Goal: Task Accomplishment & Management: Complete application form

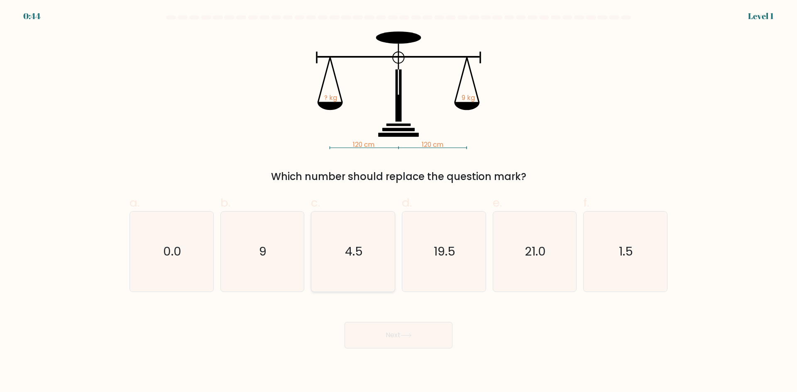
drag, startPoint x: 359, startPoint y: 212, endPoint x: 360, endPoint y: 227, distance: 14.5
click at [359, 215] on icon "4.5" at bounding box center [353, 252] width 80 height 80
click at [398, 202] on input "c. 4.5" at bounding box center [398, 198] width 0 height 5
radio input "true"
click at [397, 328] on button "Next" at bounding box center [398, 335] width 108 height 27
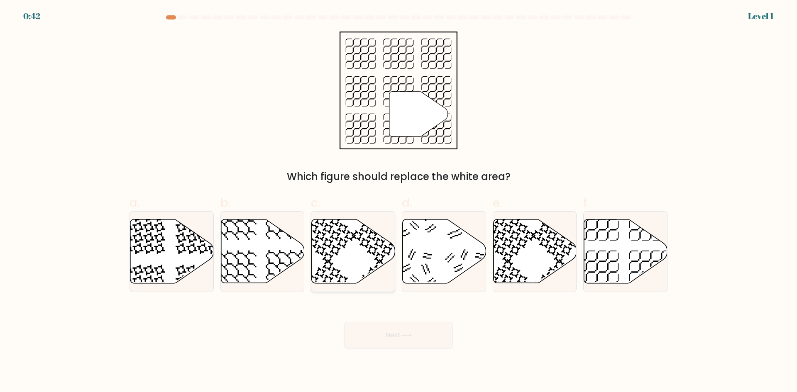
drag, startPoint x: 347, startPoint y: 232, endPoint x: 349, endPoint y: 238, distance: 7.1
click at [346, 232] on icon at bounding box center [353, 252] width 83 height 64
click at [398, 202] on input "c." at bounding box center [398, 198] width 0 height 5
radio input "true"
click at [383, 349] on body "0:42 Level 1" at bounding box center [398, 196] width 797 height 392
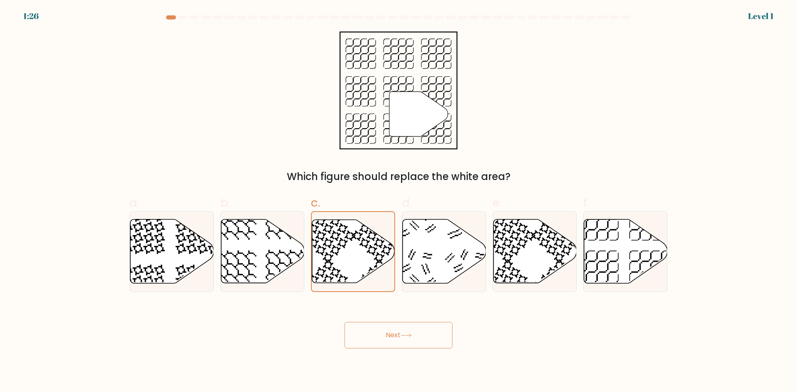
click at [383, 342] on button "Next" at bounding box center [398, 335] width 108 height 27
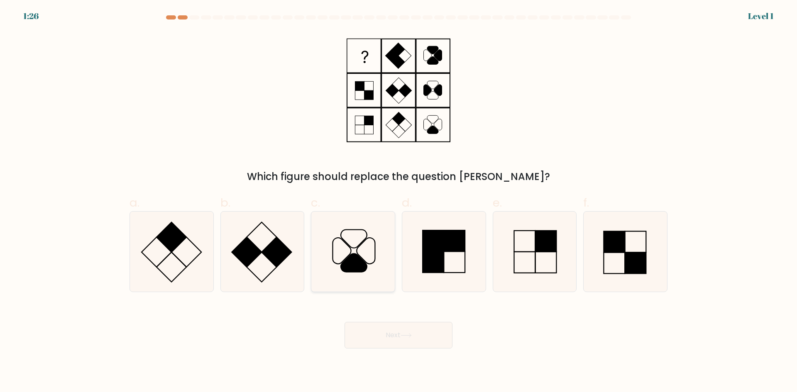
click at [370, 274] on icon at bounding box center [353, 252] width 80 height 80
click at [398, 202] on input "c." at bounding box center [398, 198] width 0 height 5
radio input "true"
click at [398, 339] on button "Next" at bounding box center [398, 335] width 108 height 27
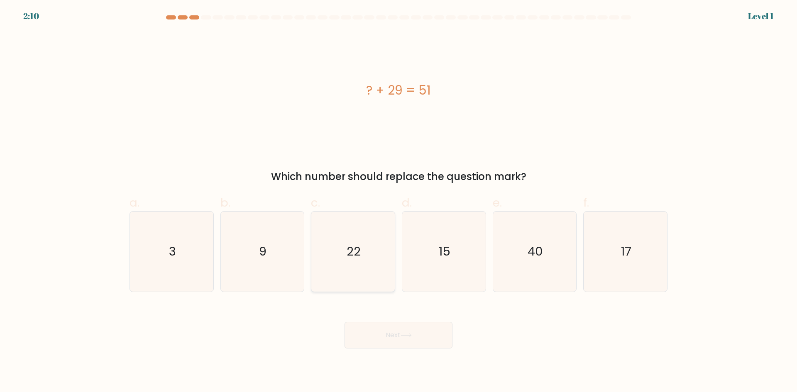
click at [366, 269] on icon "22" at bounding box center [353, 252] width 80 height 80
click at [398, 202] on input "c. 22" at bounding box center [398, 198] width 0 height 5
radio input "true"
click at [387, 330] on button "Next" at bounding box center [398, 335] width 108 height 27
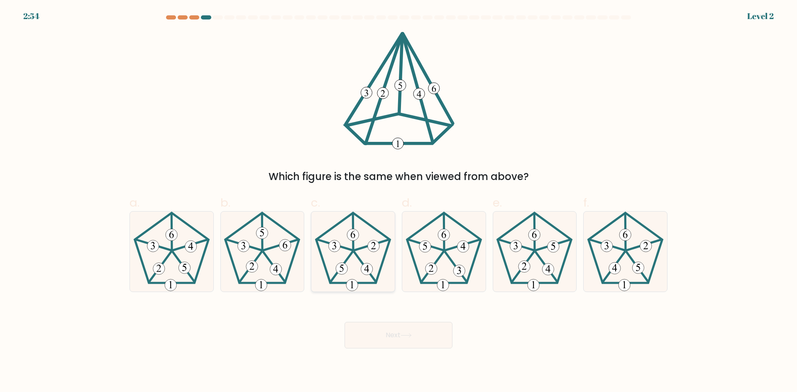
click at [372, 276] on 440 at bounding box center [365, 267] width 22 height 30
click at [398, 202] on input "c." at bounding box center [398, 198] width 0 height 5
radio input "true"
click at [386, 344] on button "Next" at bounding box center [398, 335] width 108 height 27
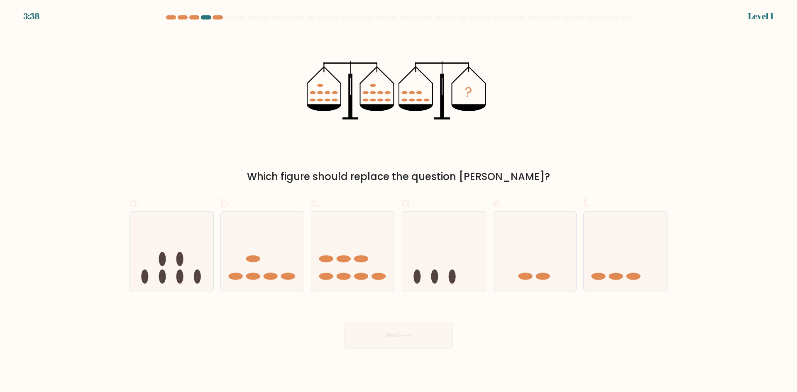
click at [371, 280] on icon at bounding box center [352, 251] width 83 height 69
click at [398, 202] on input "c." at bounding box center [398, 198] width 0 height 5
radio input "true"
click at [391, 334] on button "Next" at bounding box center [398, 335] width 108 height 27
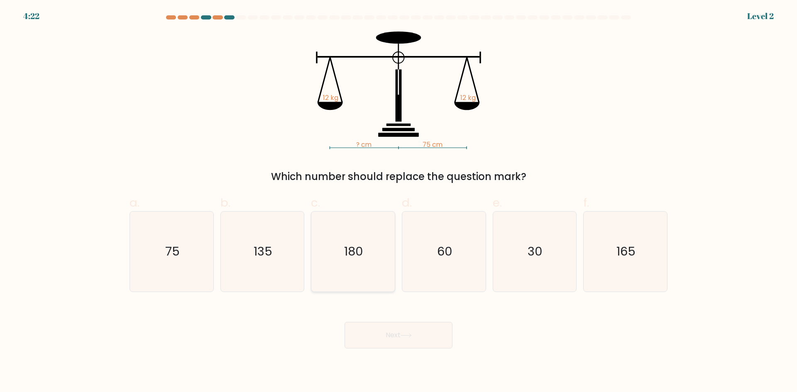
click at [373, 265] on icon "180" at bounding box center [353, 252] width 80 height 80
click at [398, 202] on input "c. 180" at bounding box center [398, 198] width 0 height 5
radio input "true"
click at [383, 330] on button "Next" at bounding box center [398, 335] width 108 height 27
click at [353, 249] on text "180" at bounding box center [353, 251] width 19 height 17
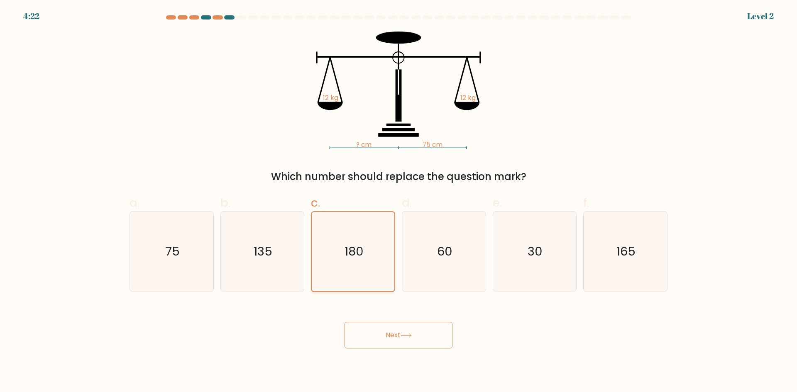
click at [398, 202] on input "c. 180" at bounding box center [398, 198] width 0 height 5
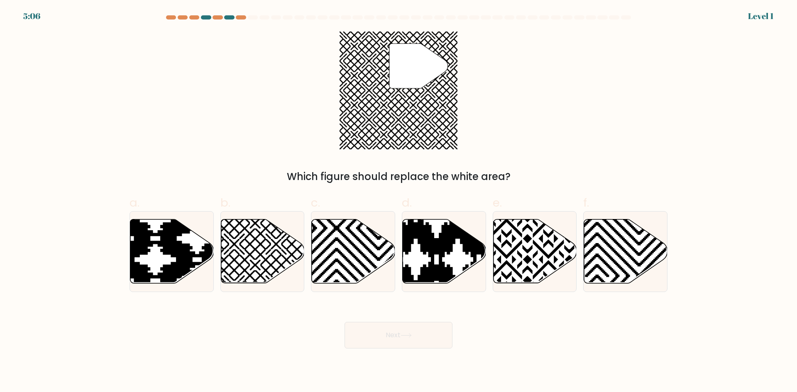
click at [388, 341] on button "Next" at bounding box center [398, 335] width 108 height 27
drag, startPoint x: 368, startPoint y: 264, endPoint x: 369, endPoint y: 268, distance: 4.2
click at [368, 264] on icon at bounding box center [353, 252] width 83 height 64
click at [398, 202] on input "c." at bounding box center [398, 198] width 0 height 5
radio input "true"
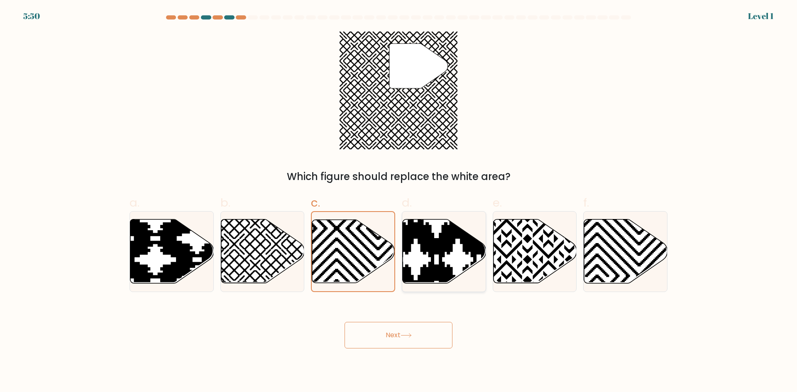
click at [442, 276] on icon at bounding box center [416, 218] width 168 height 168
click at [399, 202] on input "d." at bounding box center [398, 198] width 0 height 5
radio input "true"
click at [411, 332] on button "Next" at bounding box center [398, 335] width 108 height 27
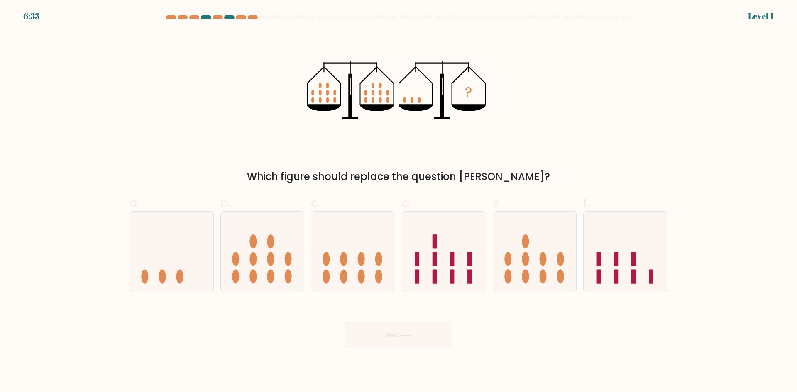
click at [409, 347] on button "Next" at bounding box center [398, 335] width 108 height 27
click at [526, 262] on ellipse at bounding box center [525, 259] width 7 height 14
click at [399, 202] on input "e." at bounding box center [398, 198] width 0 height 5
radio input "true"
click at [412, 344] on button "Next" at bounding box center [398, 335] width 108 height 27
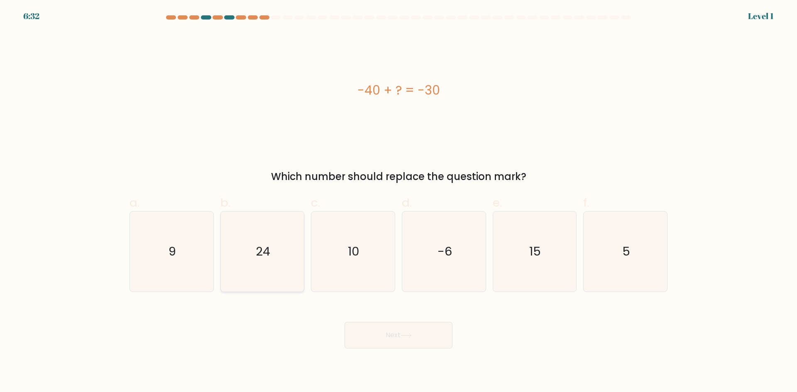
click at [291, 264] on icon "24" at bounding box center [262, 252] width 80 height 80
click at [398, 202] on input "b. 24" at bounding box center [398, 198] width 0 height 5
radio input "true"
drag, startPoint x: 405, startPoint y: 323, endPoint x: 409, endPoint y: 327, distance: 5.3
click at [406, 324] on button "Next" at bounding box center [398, 335] width 108 height 27
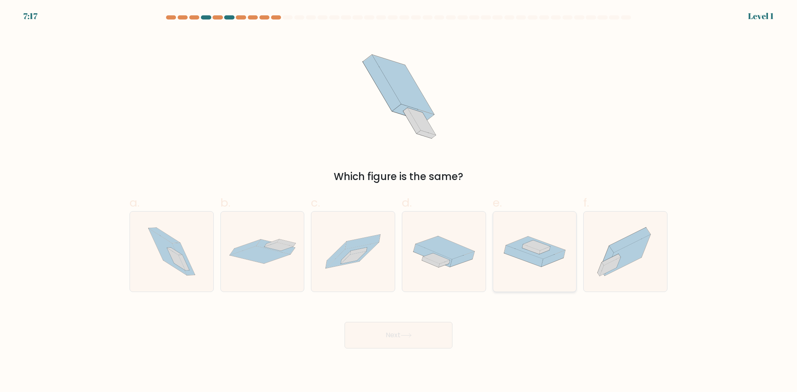
click at [559, 264] on icon at bounding box center [534, 252] width 83 height 40
click at [399, 202] on input "e." at bounding box center [398, 198] width 0 height 5
radio input "true"
click at [394, 345] on button "Next" at bounding box center [398, 335] width 108 height 27
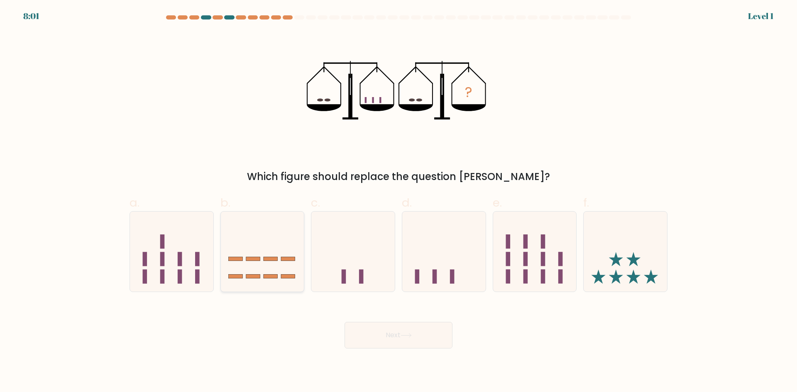
click at [266, 254] on icon at bounding box center [262, 251] width 83 height 69
click at [398, 202] on input "b." at bounding box center [398, 198] width 0 height 5
radio input "true"
drag, startPoint x: 395, startPoint y: 334, endPoint x: 403, endPoint y: 332, distance: 8.7
click at [394, 333] on button "Next" at bounding box center [398, 335] width 108 height 27
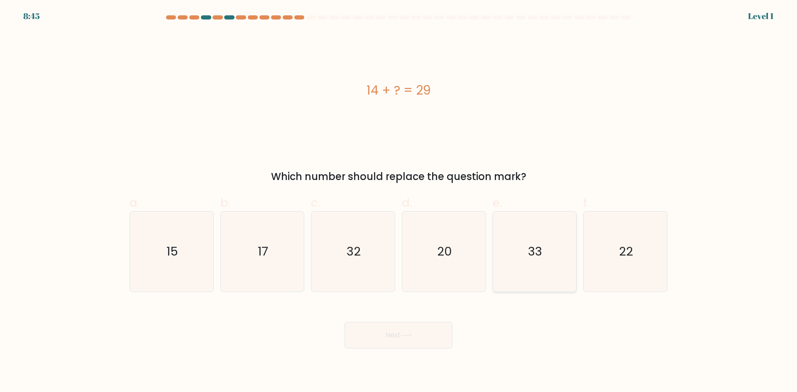
click at [541, 259] on text "33" at bounding box center [535, 251] width 14 height 17
click at [399, 202] on input "e. 33" at bounding box center [398, 198] width 0 height 5
radio input "true"
click at [442, 337] on button "Next" at bounding box center [398, 335] width 108 height 27
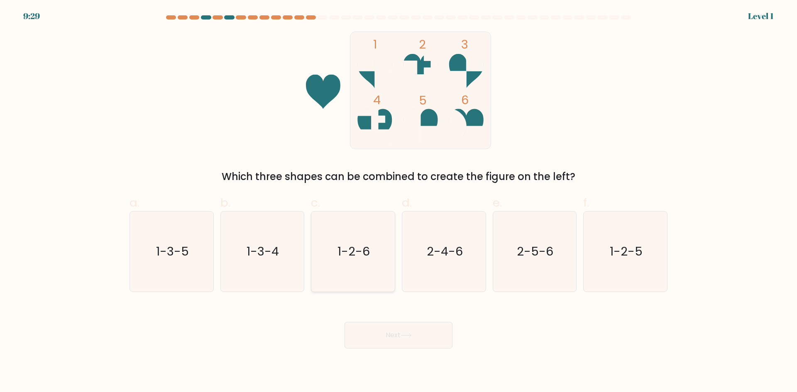
drag, startPoint x: 428, startPoint y: 319, endPoint x: 324, endPoint y: 278, distance: 111.7
click at [312, 268] on div "1-2-6" at bounding box center [353, 251] width 84 height 81
click at [398, 202] on input "c. 1-2-6" at bounding box center [398, 198] width 0 height 5
radio input "true"
click at [409, 339] on button "Next" at bounding box center [398, 335] width 108 height 27
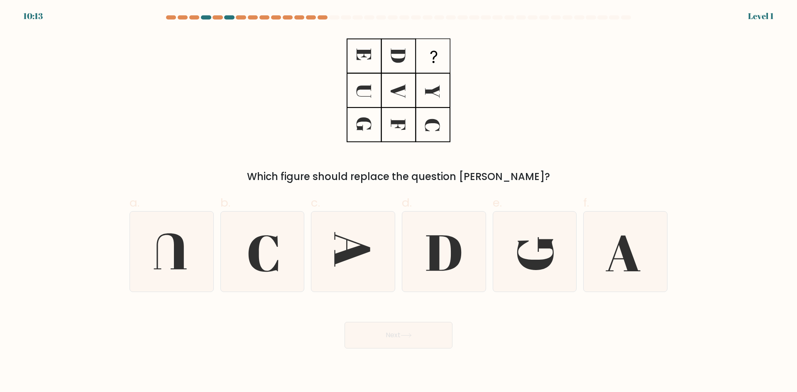
click at [261, 257] on icon at bounding box center [262, 252] width 80 height 80
click at [398, 202] on input "b." at bounding box center [398, 198] width 0 height 5
radio input "true"
click at [411, 335] on icon at bounding box center [406, 336] width 10 height 4
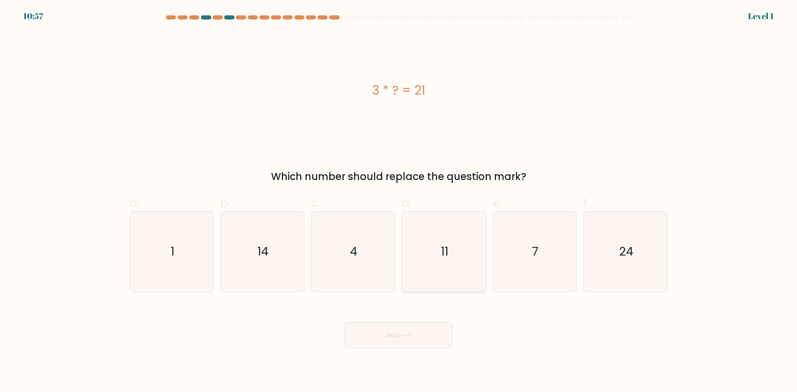
click at [447, 271] on icon "11" at bounding box center [444, 252] width 80 height 80
click at [399, 202] on input "d. 11" at bounding box center [398, 198] width 0 height 5
radio input "true"
click at [408, 341] on button "Next" at bounding box center [398, 335] width 108 height 27
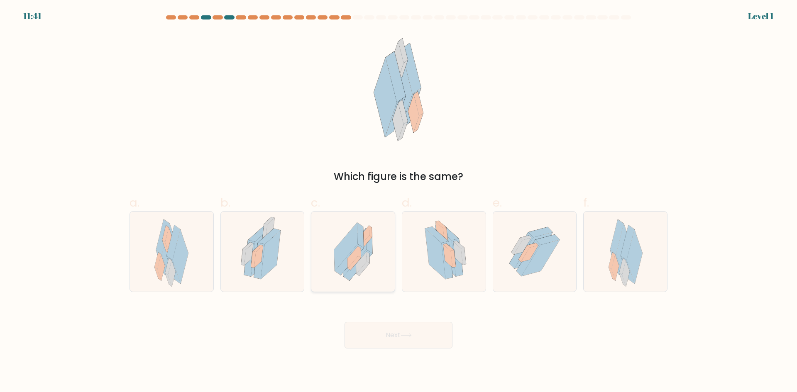
click at [366, 279] on icon at bounding box center [353, 252] width 66 height 80
click at [398, 202] on input "c." at bounding box center [398, 198] width 0 height 5
radio input "true"
click at [393, 343] on button "Next" at bounding box center [398, 335] width 108 height 27
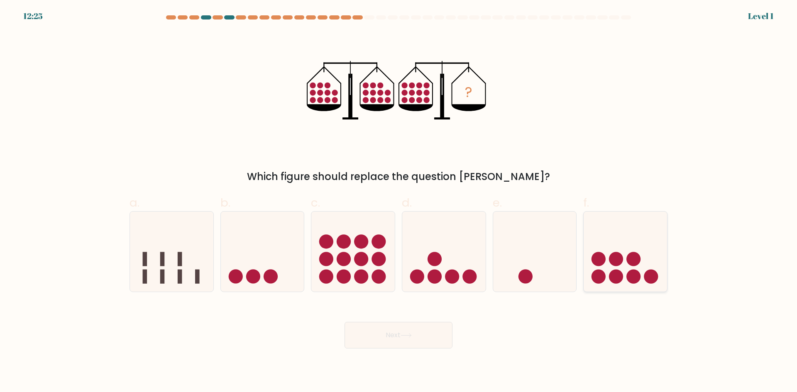
click at [583, 282] on icon at bounding box center [624, 251] width 83 height 69
click at [399, 202] on input "f." at bounding box center [398, 198] width 0 height 5
radio input "true"
click at [429, 338] on button "Next" at bounding box center [398, 335] width 108 height 27
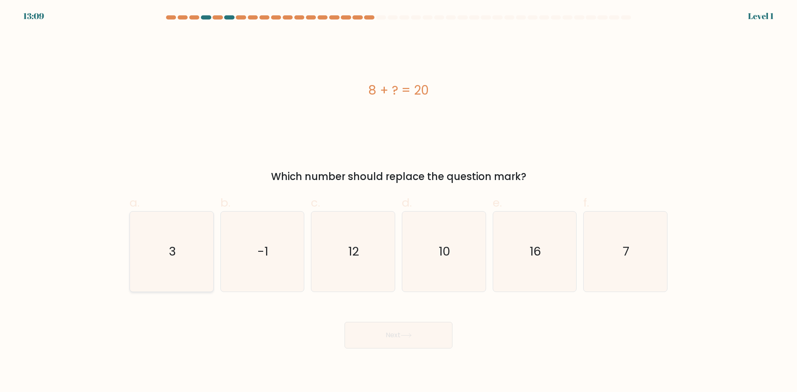
click at [181, 271] on icon "3" at bounding box center [172, 252] width 80 height 80
click at [398, 202] on input "a. 3" at bounding box center [398, 198] width 0 height 5
radio input "true"
click at [438, 333] on button "Next" at bounding box center [398, 335] width 108 height 27
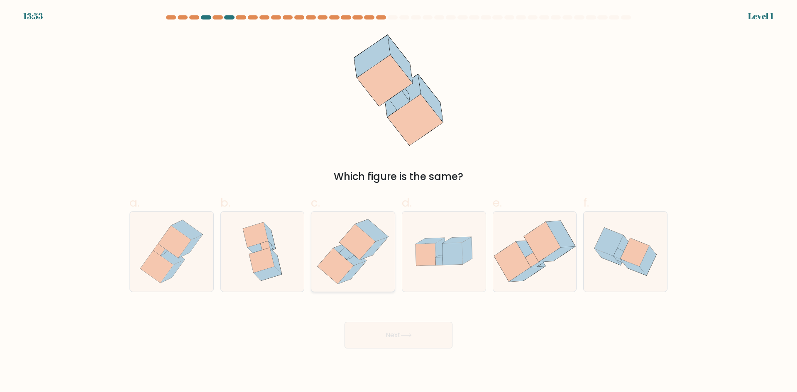
click at [332, 255] on icon at bounding box center [335, 266] width 36 height 36
click at [398, 202] on input "c." at bounding box center [398, 198] width 0 height 5
radio input "true"
click at [403, 332] on button "Next" at bounding box center [398, 335] width 108 height 27
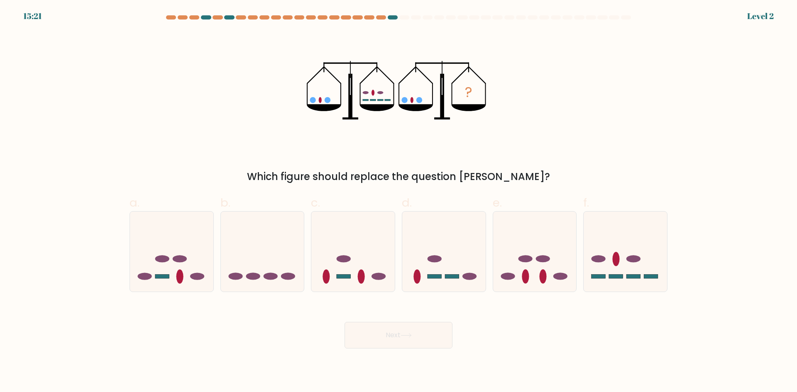
drag, startPoint x: 275, startPoint y: 266, endPoint x: 337, endPoint y: 311, distance: 76.0
click at [264, 256] on icon at bounding box center [262, 251] width 83 height 69
click at [398, 202] on input "b." at bounding box center [398, 198] width 0 height 5
radio input "true"
click at [394, 337] on button "Next" at bounding box center [398, 335] width 108 height 27
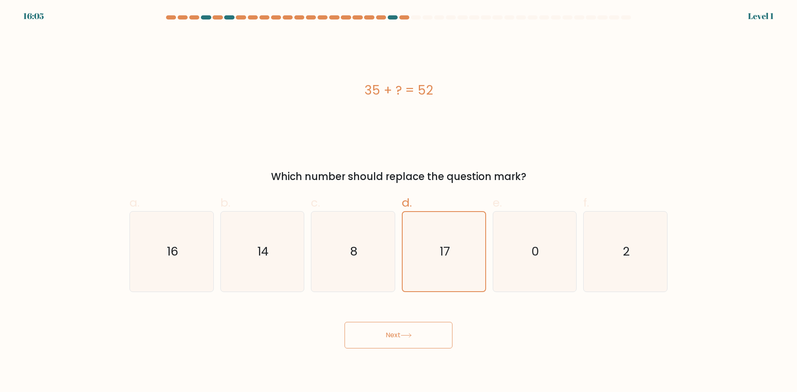
click at [409, 343] on button "Next" at bounding box center [398, 335] width 108 height 27
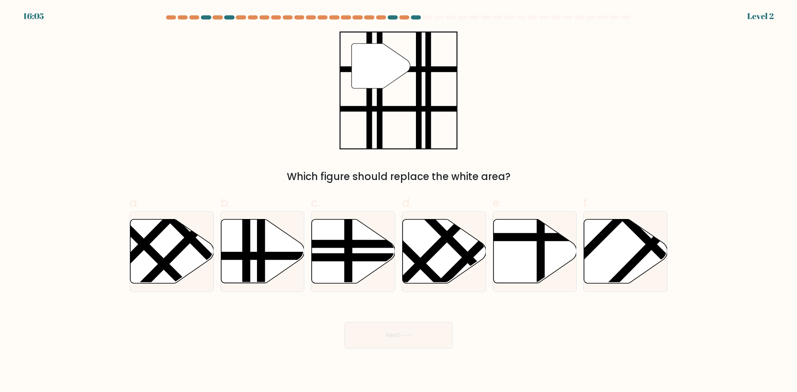
click at [359, 252] on icon at bounding box center [353, 252] width 83 height 64
click at [398, 202] on input "c." at bounding box center [398, 198] width 0 height 5
radio input "true"
click at [374, 338] on button "Next" at bounding box center [398, 335] width 108 height 27
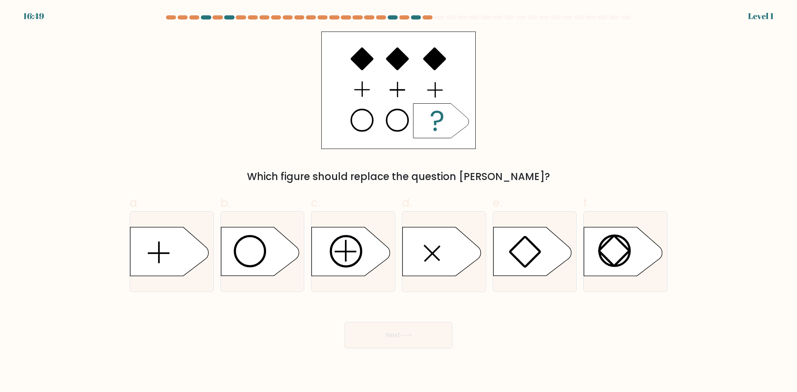
drag, startPoint x: 433, startPoint y: 284, endPoint x: 420, endPoint y: 311, distance: 30.4
click at [432, 284] on div at bounding box center [444, 251] width 84 height 81
click at [399, 202] on input "d." at bounding box center [398, 198] width 0 height 5
radio input "true"
click at [411, 338] on button "Next" at bounding box center [398, 335] width 108 height 27
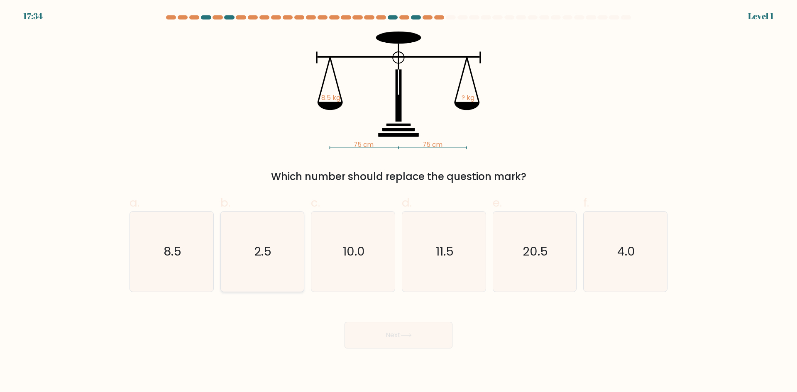
click at [275, 264] on icon "2.5" at bounding box center [262, 252] width 80 height 80
click at [398, 202] on input "b. 2.5" at bounding box center [398, 198] width 0 height 5
radio input "true"
click at [386, 334] on button "Next" at bounding box center [398, 335] width 108 height 27
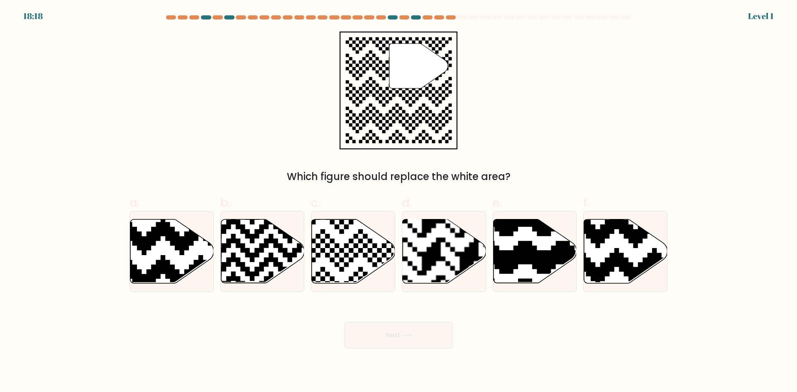
click at [416, 334] on button "Next" at bounding box center [398, 335] width 108 height 27
click at [520, 272] on icon at bounding box center [534, 252] width 83 height 64
click at [399, 202] on input "e." at bounding box center [398, 198] width 0 height 5
radio input "true"
click at [432, 339] on button "Next" at bounding box center [398, 335] width 108 height 27
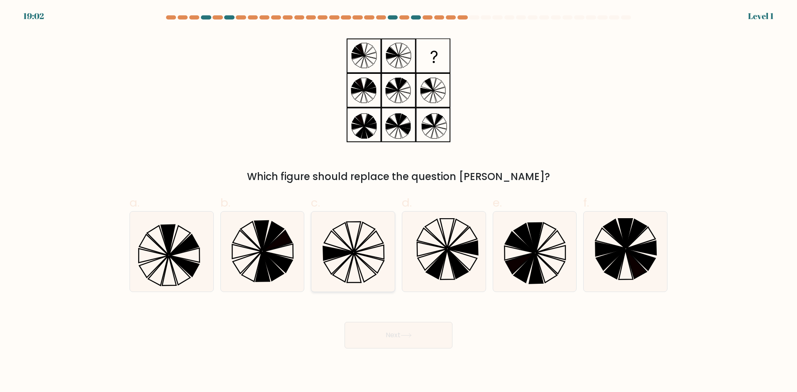
click at [343, 270] on icon at bounding box center [353, 252] width 80 height 80
click at [398, 202] on input "c." at bounding box center [398, 198] width 0 height 5
radio input "true"
click at [381, 334] on button "Next" at bounding box center [398, 335] width 108 height 27
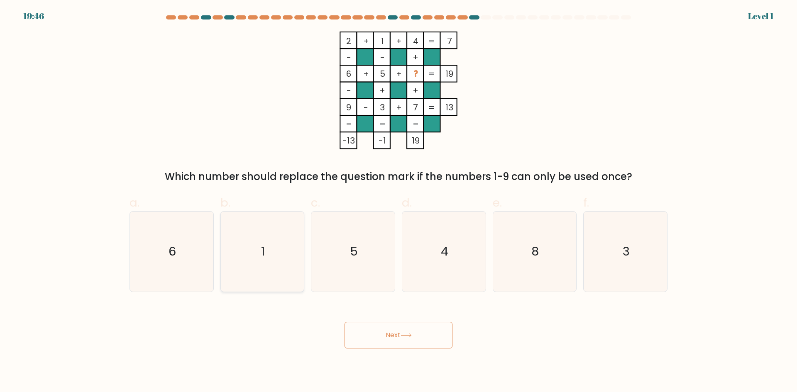
click at [268, 258] on icon "1" at bounding box center [262, 252] width 80 height 80
click at [398, 202] on input "b. 1" at bounding box center [398, 198] width 0 height 5
radio input "true"
click at [389, 323] on button "Next" at bounding box center [398, 335] width 108 height 27
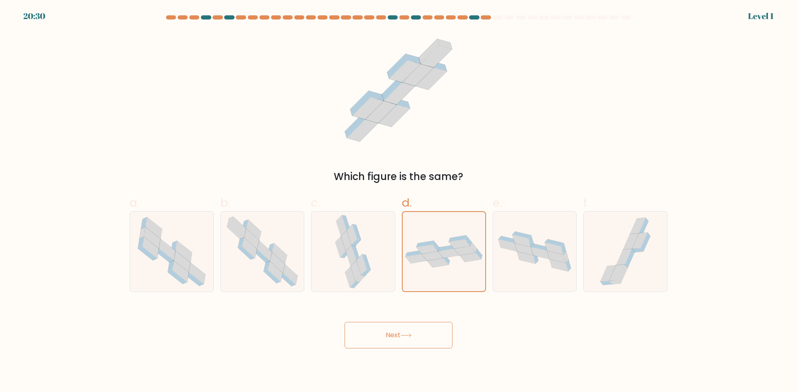
click at [401, 348] on button "Next" at bounding box center [398, 335] width 108 height 27
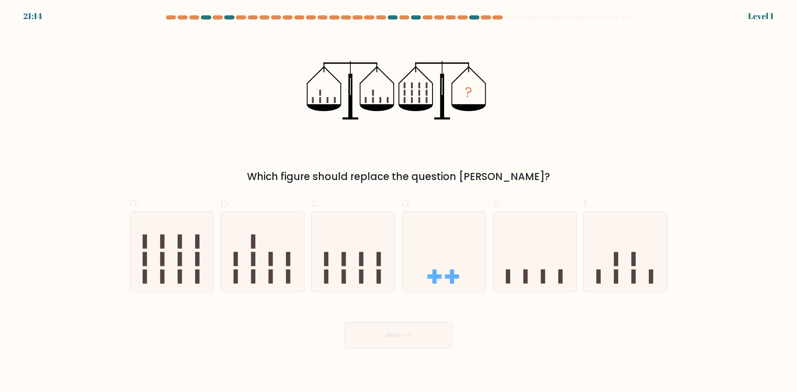
click at [280, 249] on icon at bounding box center [262, 251] width 83 height 69
click at [398, 202] on input "b." at bounding box center [398, 198] width 0 height 5
radio input "true"
click at [423, 330] on button "Next" at bounding box center [398, 335] width 108 height 27
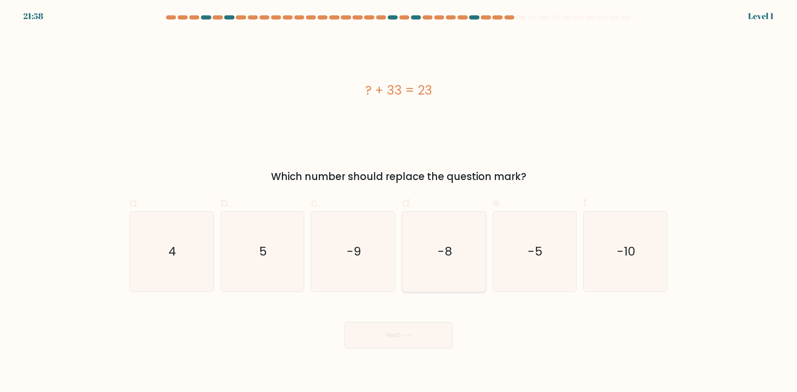
click at [478, 262] on icon "-8" at bounding box center [444, 252] width 80 height 80
click at [399, 202] on input "d. -8" at bounding box center [398, 198] width 0 height 5
radio input "true"
click at [415, 342] on button "Next" at bounding box center [398, 335] width 108 height 27
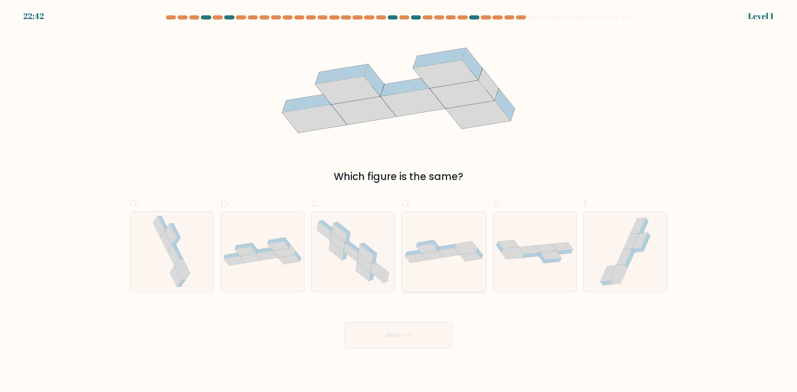
click at [449, 272] on div at bounding box center [444, 251] width 84 height 81
click at [399, 202] on input "d." at bounding box center [398, 198] width 0 height 5
radio input "true"
click at [414, 334] on button "Next" at bounding box center [398, 335] width 108 height 27
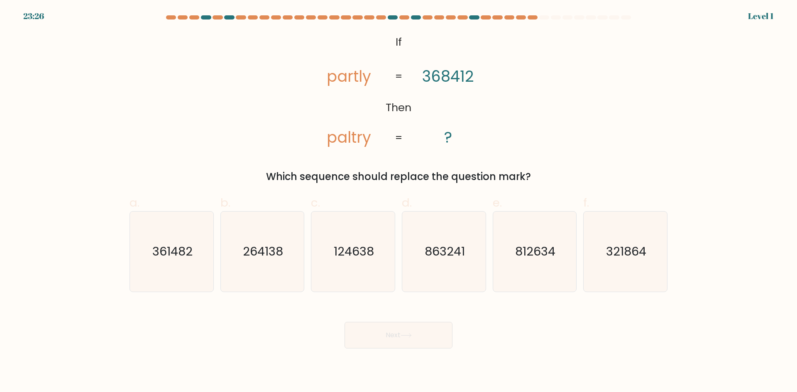
click at [372, 240] on icon "124638" at bounding box center [353, 252] width 80 height 80
click at [398, 202] on input "c. 124638" at bounding box center [398, 198] width 0 height 5
radio input "true"
click at [403, 337] on icon at bounding box center [405, 335] width 11 height 5
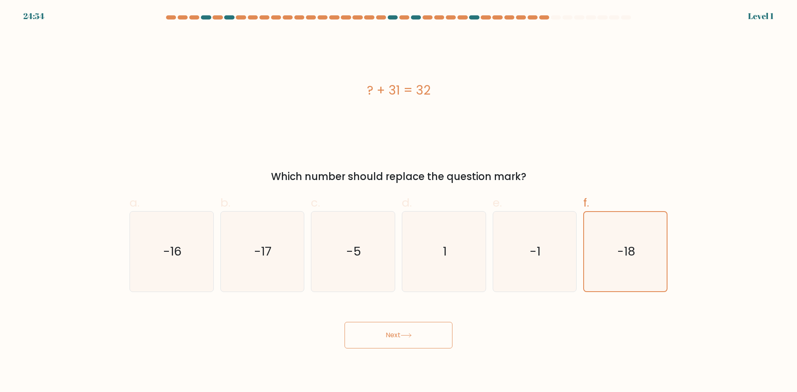
click at [409, 330] on button "Next" at bounding box center [398, 335] width 108 height 27
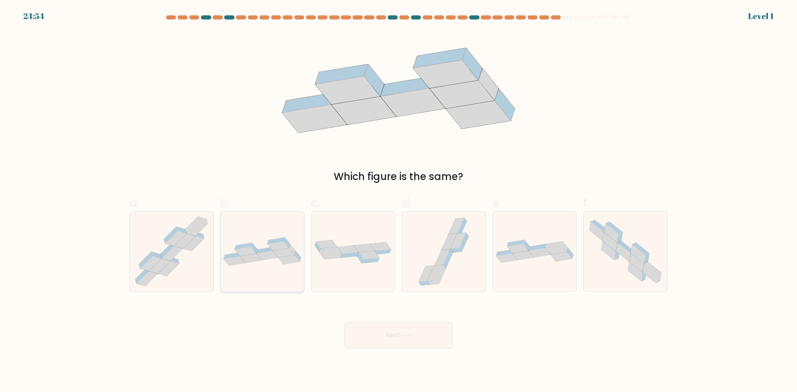
click at [227, 246] on icon at bounding box center [262, 251] width 83 height 29
click at [398, 202] on input "b." at bounding box center [398, 198] width 0 height 5
radio input "true"
click at [400, 335] on button "Next" at bounding box center [398, 335] width 108 height 27
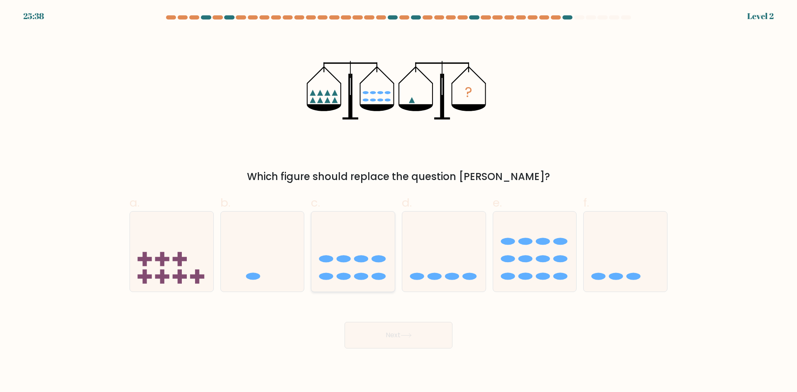
click at [372, 232] on icon at bounding box center [352, 251] width 83 height 69
click at [398, 202] on input "c." at bounding box center [398, 198] width 0 height 5
radio input "true"
click at [426, 344] on button "Next" at bounding box center [398, 335] width 108 height 27
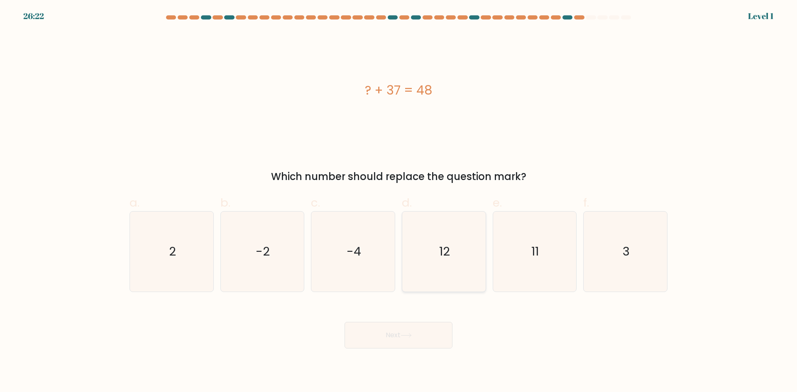
click at [439, 254] on text "12" at bounding box center [444, 251] width 11 height 17
click at [399, 202] on input "d. 12" at bounding box center [398, 198] width 0 height 5
radio input "true"
click at [412, 328] on button "Next" at bounding box center [398, 335] width 108 height 27
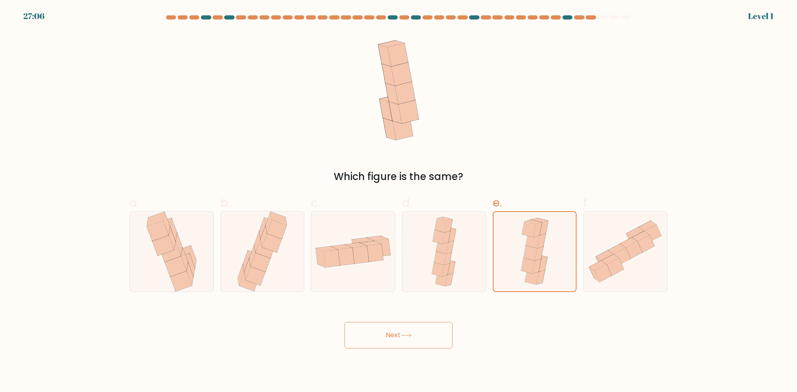
click at [427, 332] on button "Next" at bounding box center [398, 335] width 108 height 27
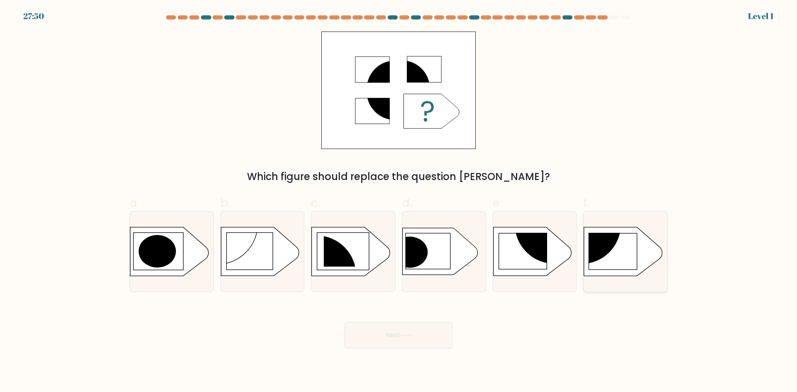
click at [600, 270] on g at bounding box center [576, 222] width 217 height 165
click at [399, 202] on input "f." at bounding box center [398, 198] width 0 height 5
radio input "true"
click at [387, 335] on button "Next" at bounding box center [398, 335] width 108 height 27
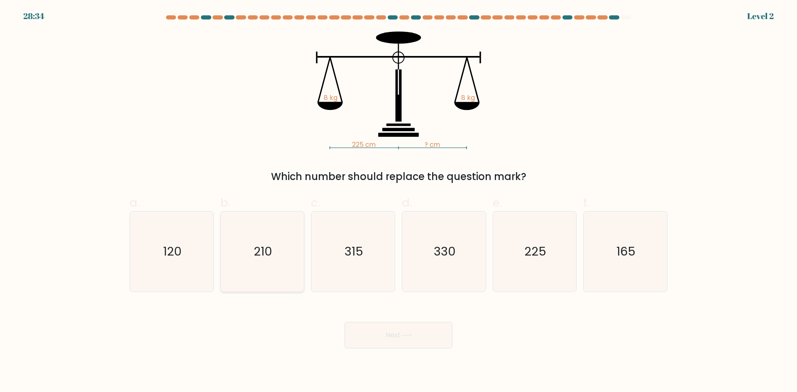
click at [264, 248] on text "210" at bounding box center [263, 251] width 19 height 17
click at [398, 202] on input "b. 210" at bounding box center [398, 198] width 0 height 5
radio input "true"
click at [409, 344] on button "Next" at bounding box center [398, 335] width 108 height 27
click at [198, 246] on icon "120" at bounding box center [172, 252] width 80 height 80
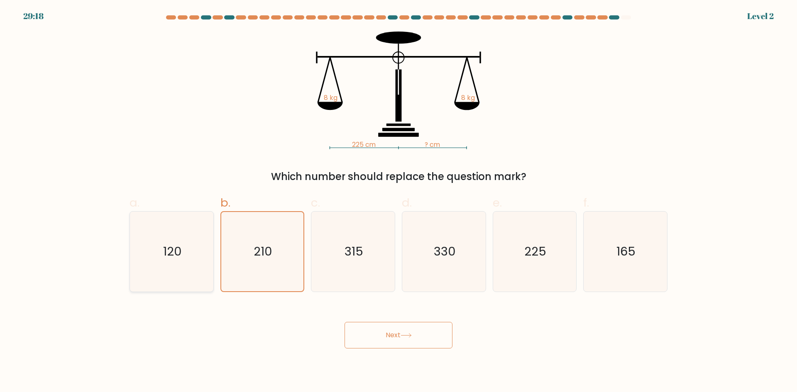
click at [398, 202] on input "a. 120" at bounding box center [398, 198] width 0 height 5
radio input "true"
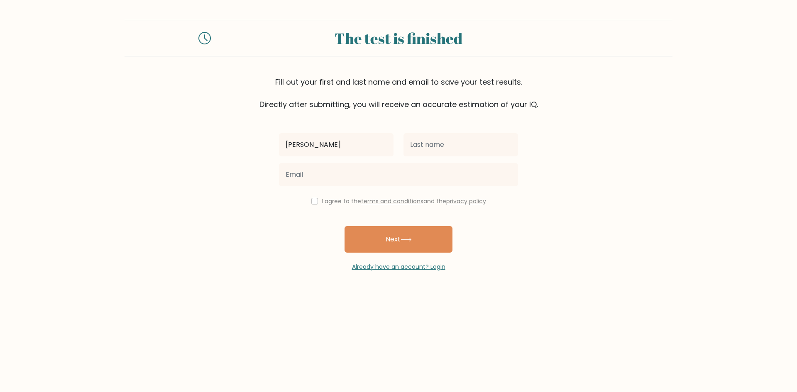
type input "[PERSON_NAME]"
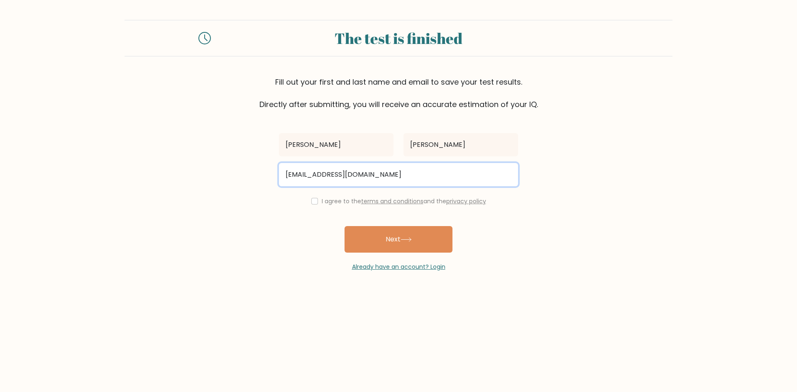
type input "[EMAIL_ADDRESS][DOMAIN_NAME]"
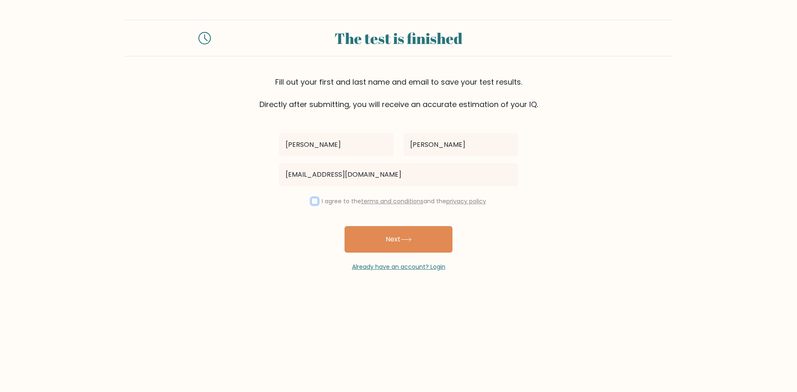
click at [314, 200] on input "checkbox" at bounding box center [314, 201] width 7 height 7
checkbox input "true"
click at [389, 235] on button "Next" at bounding box center [398, 239] width 108 height 27
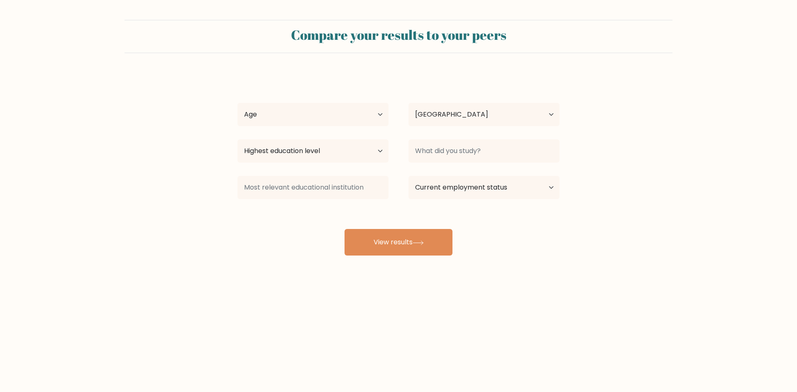
select select "US"
drag, startPoint x: 351, startPoint y: 122, endPoint x: 354, endPoint y: 126, distance: 4.5
click at [351, 122] on select "Age Under [DEMOGRAPHIC_DATA] [DEMOGRAPHIC_DATA] [DEMOGRAPHIC_DATA] [DEMOGRAPHIC…" at bounding box center [312, 114] width 151 height 23
select select "35_44"
click at [237, 103] on select "Age Under [DEMOGRAPHIC_DATA] [DEMOGRAPHIC_DATA] [DEMOGRAPHIC_DATA] [DEMOGRAPHIC…" at bounding box center [312, 114] width 151 height 23
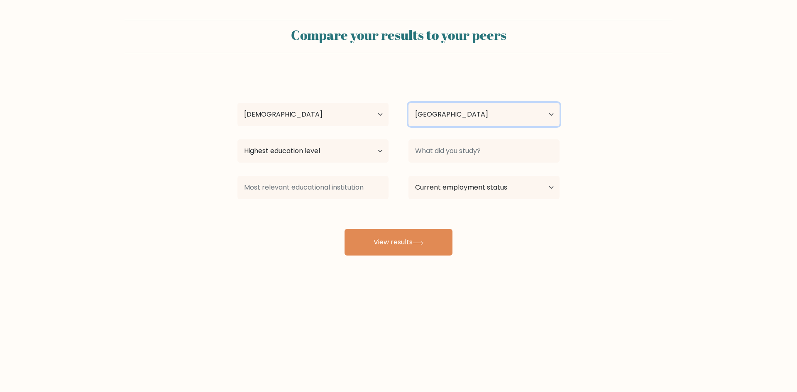
click at [466, 117] on select "Country [GEOGRAPHIC_DATA] [GEOGRAPHIC_DATA] [GEOGRAPHIC_DATA] [US_STATE] [GEOGR…" at bounding box center [483, 114] width 151 height 23
select select "TL"
click at [408, 103] on select "Country [GEOGRAPHIC_DATA] [GEOGRAPHIC_DATA] [GEOGRAPHIC_DATA] [US_STATE] [GEOGR…" at bounding box center [483, 114] width 151 height 23
click at [347, 161] on select "Highest education level No schooling Primary Lower Secondary Upper Secondary Oc…" at bounding box center [312, 150] width 151 height 23
select select "lower_secondary"
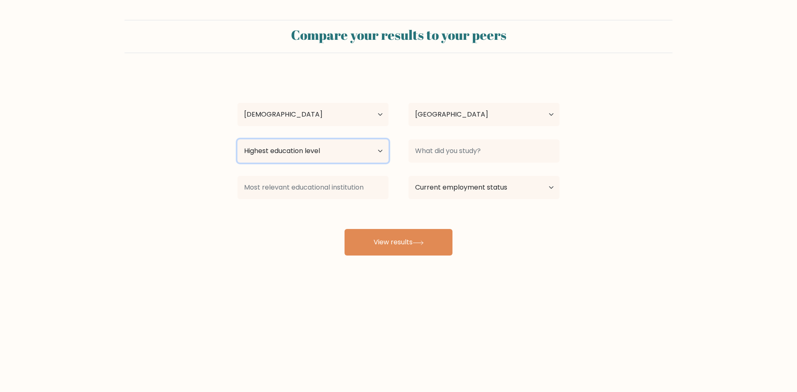
click at [237, 139] on select "Highest education level No schooling Primary Lower Secondary Upper Secondary Oc…" at bounding box center [312, 150] width 151 height 23
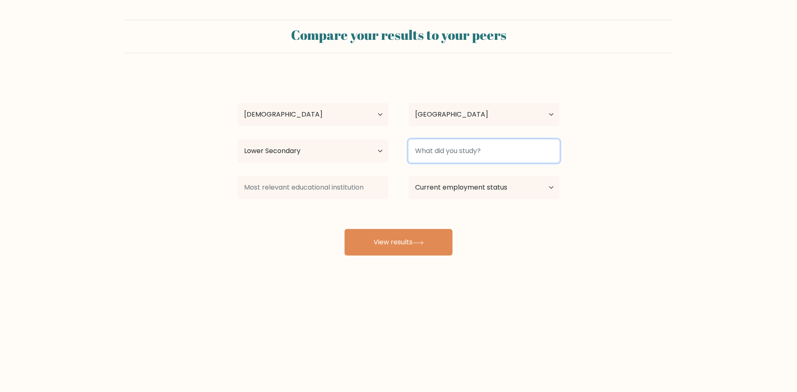
click at [474, 151] on input at bounding box center [483, 150] width 151 height 23
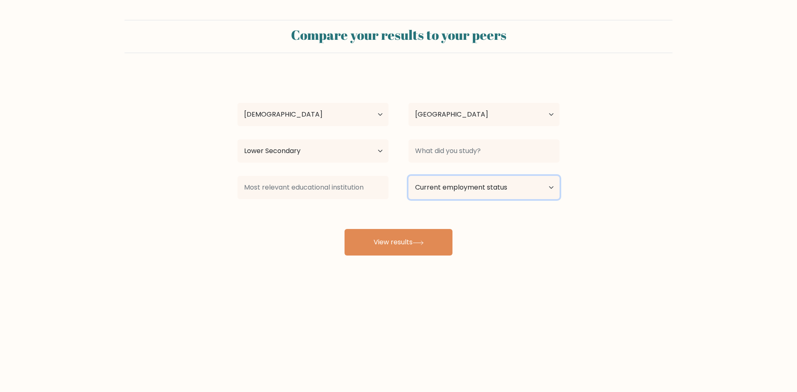
drag, startPoint x: 451, startPoint y: 187, endPoint x: 426, endPoint y: 196, distance: 26.4
click at [450, 187] on select "Current employment status Employed Student Retired Other / prefer not to answer" at bounding box center [483, 187] width 151 height 23
select select "other"
click at [408, 176] on select "Current employment status Employed Student Retired Other / prefer not to answer" at bounding box center [483, 187] width 151 height 23
click at [447, 139] on div at bounding box center [483, 151] width 171 height 30
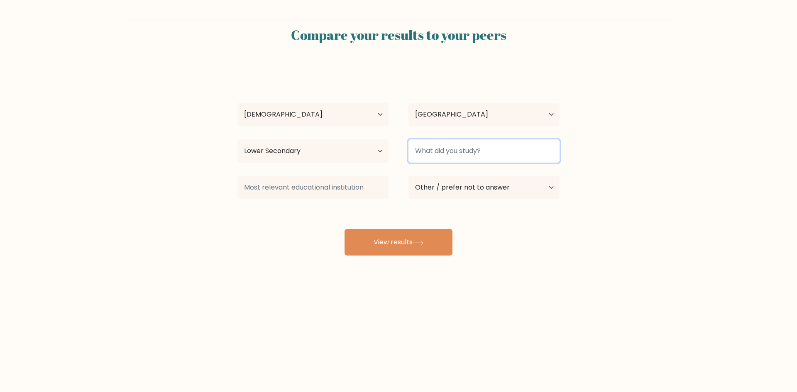
click at [460, 153] on input at bounding box center [483, 150] width 151 height 23
type input "f"
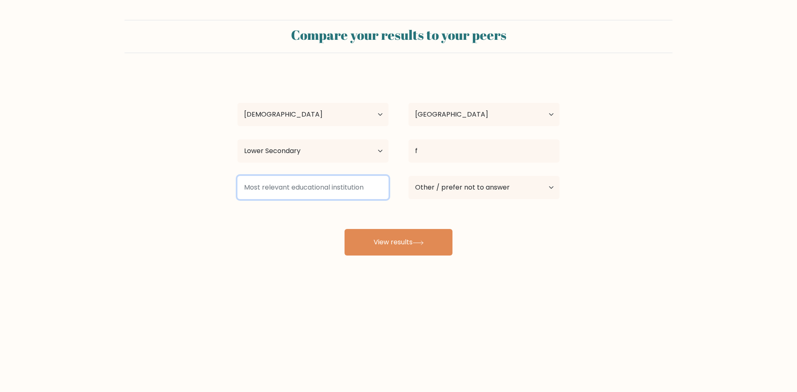
click at [324, 177] on input at bounding box center [312, 187] width 151 height 23
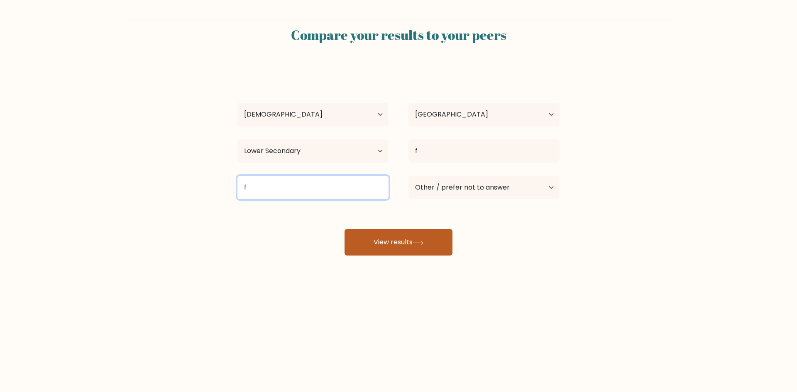
type input "f"
click at [386, 232] on button "View results" at bounding box center [398, 242] width 108 height 27
